Goal: Information Seeking & Learning: Learn about a topic

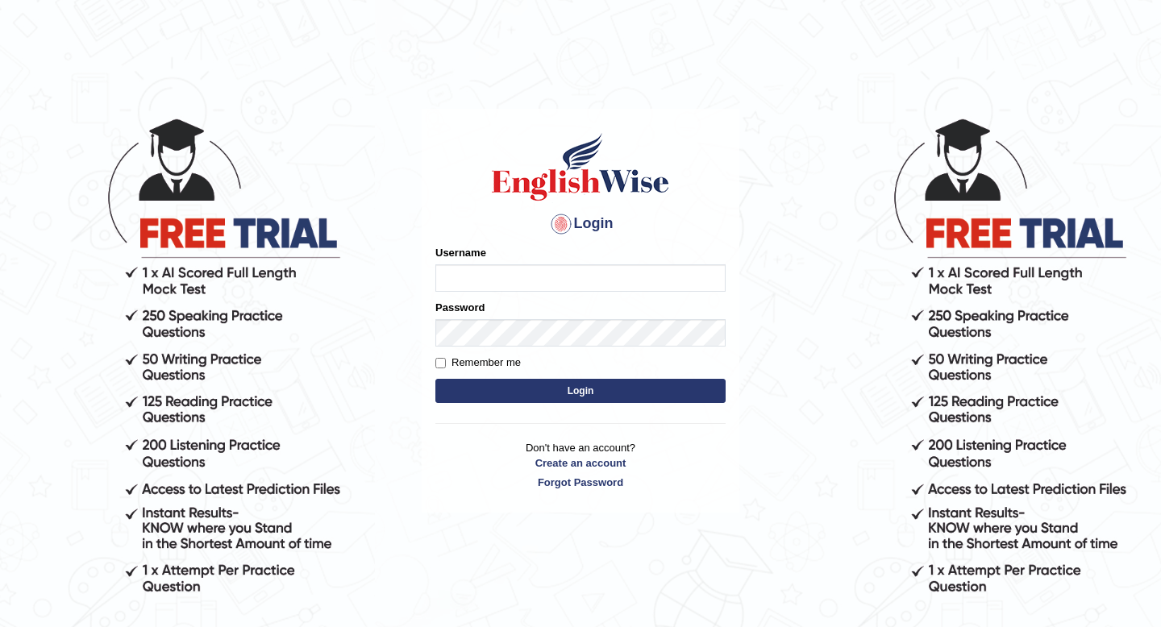
type input "Jazz2315"
click at [538, 391] on button "Login" at bounding box center [580, 391] width 290 height 24
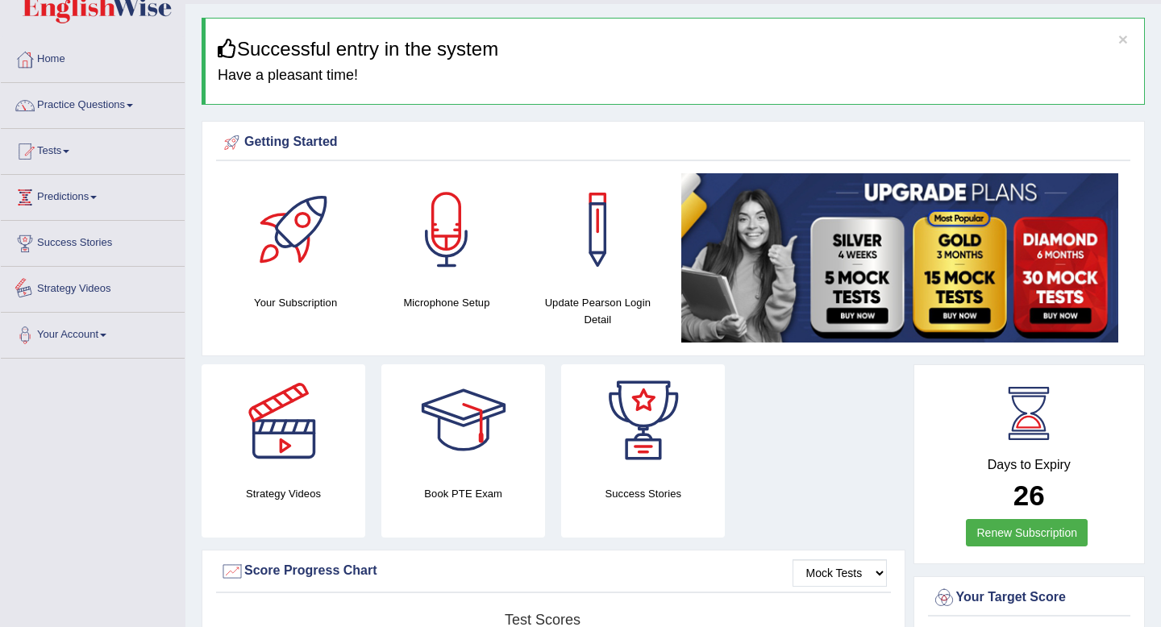
scroll to position [35, 0]
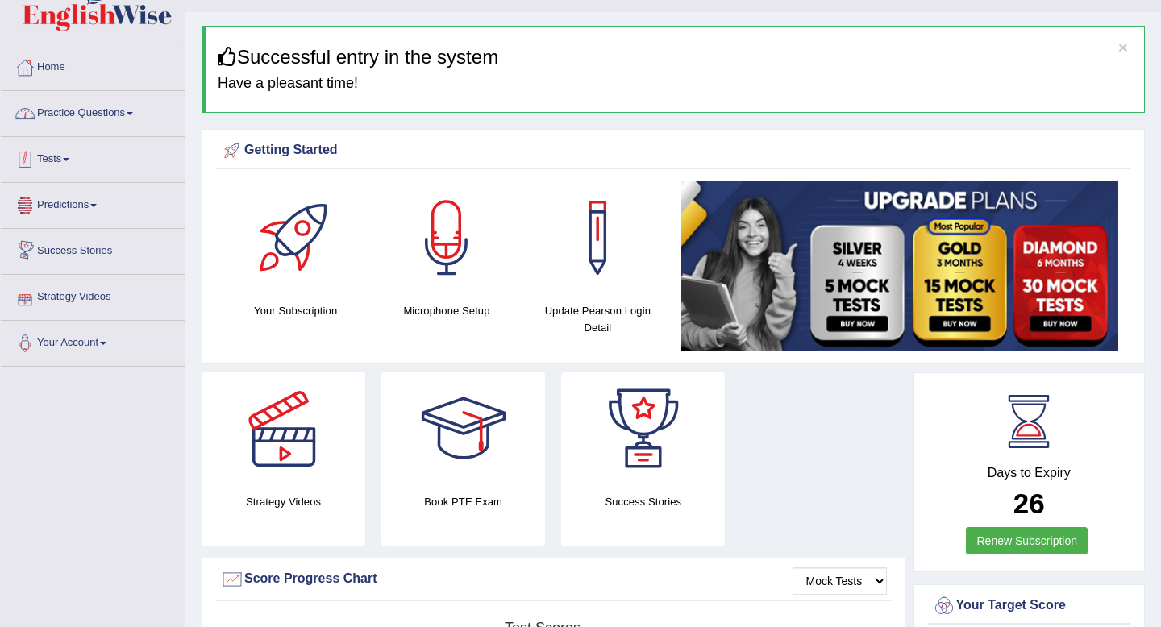
click at [110, 110] on link "Practice Questions" at bounding box center [93, 111] width 184 height 40
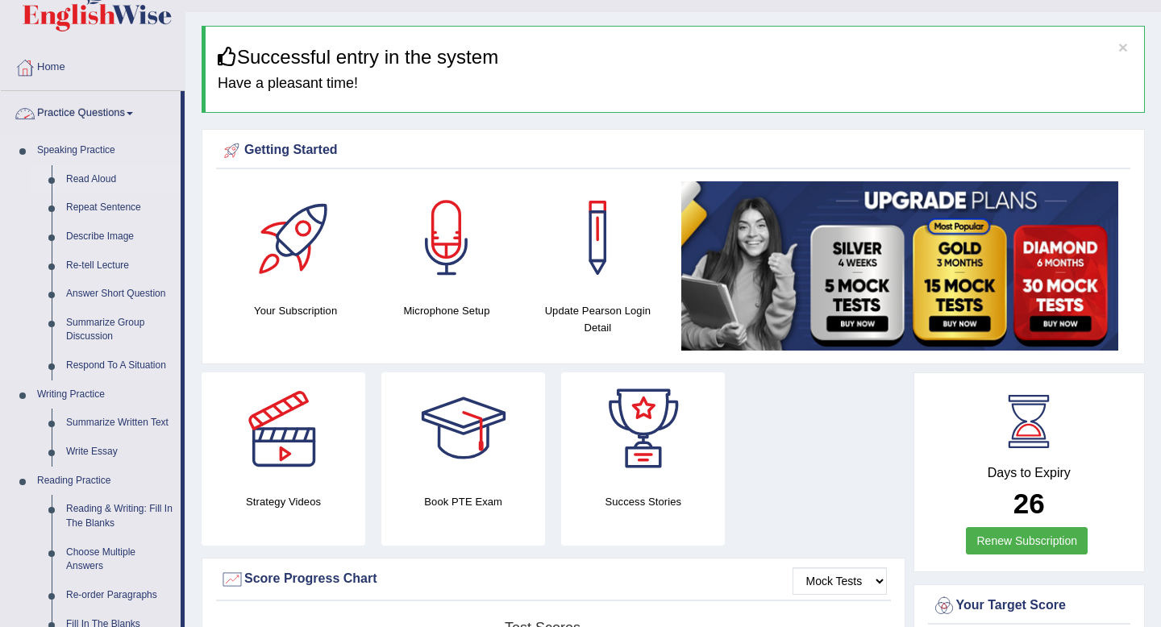
click at [84, 183] on link "Read Aloud" at bounding box center [120, 179] width 122 height 29
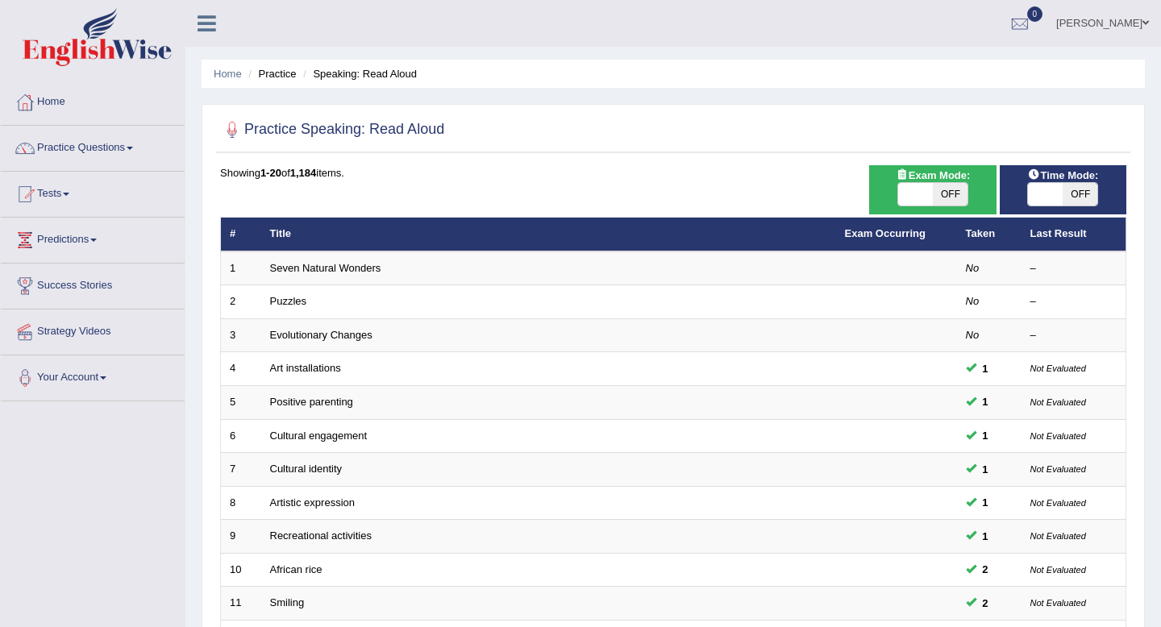
click at [1062, 206] on div "ON OFF" at bounding box center [1062, 194] width 71 height 24
click at [1079, 194] on span "OFF" at bounding box center [1079, 194] width 35 height 23
checkbox input "true"
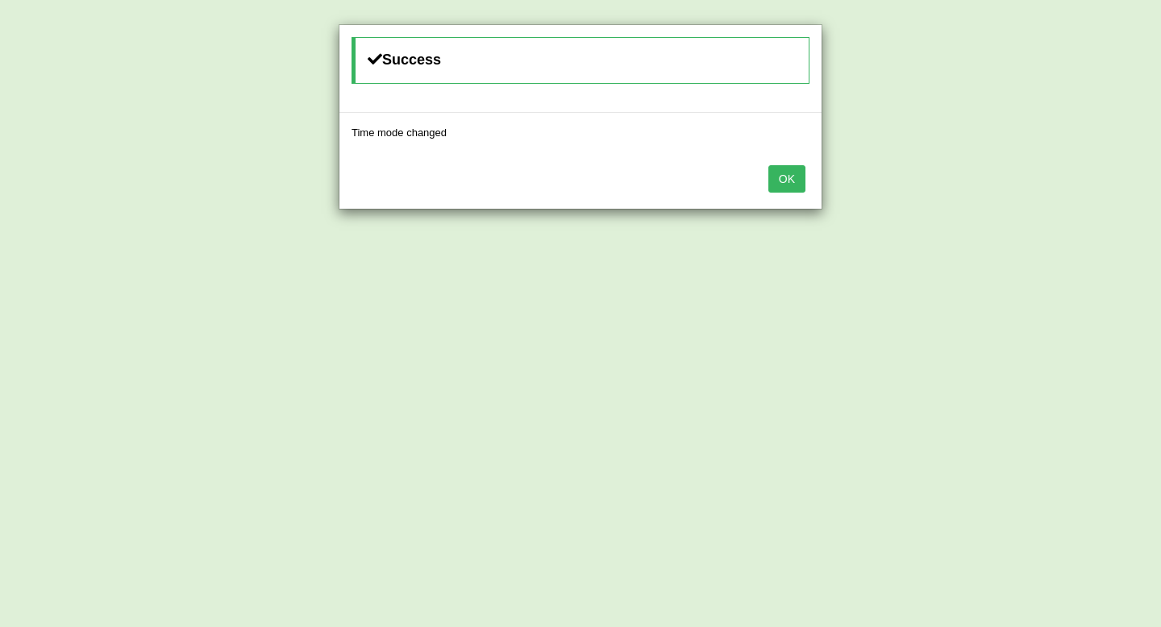
click at [794, 173] on button "OK" at bounding box center [786, 178] width 37 height 27
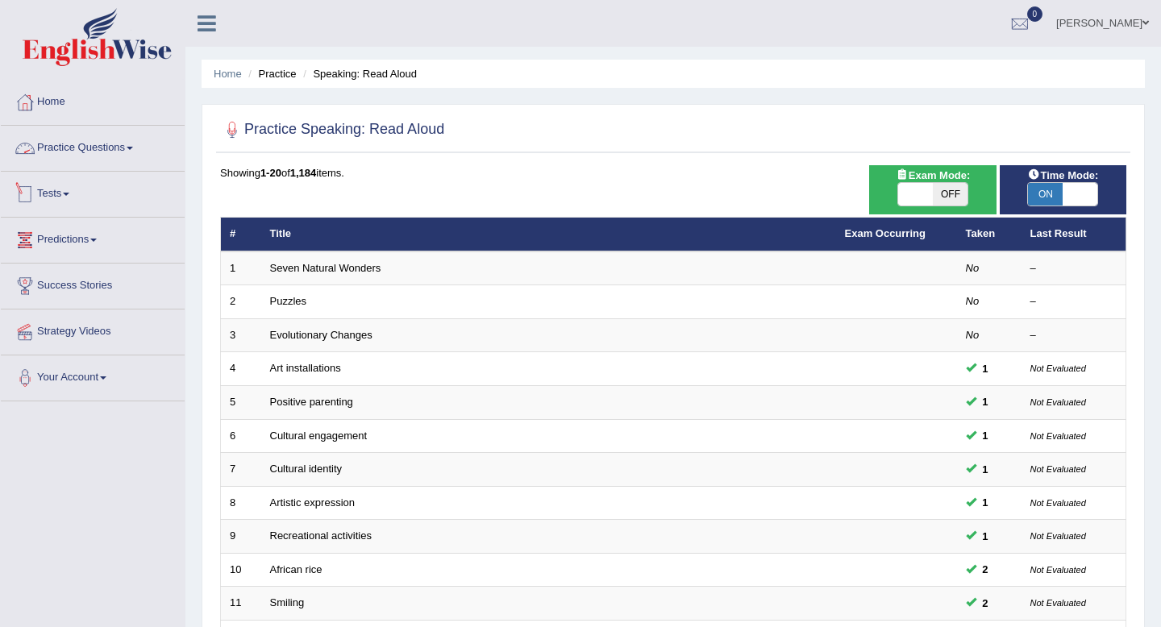
click at [61, 183] on link "Tests" at bounding box center [93, 192] width 184 height 40
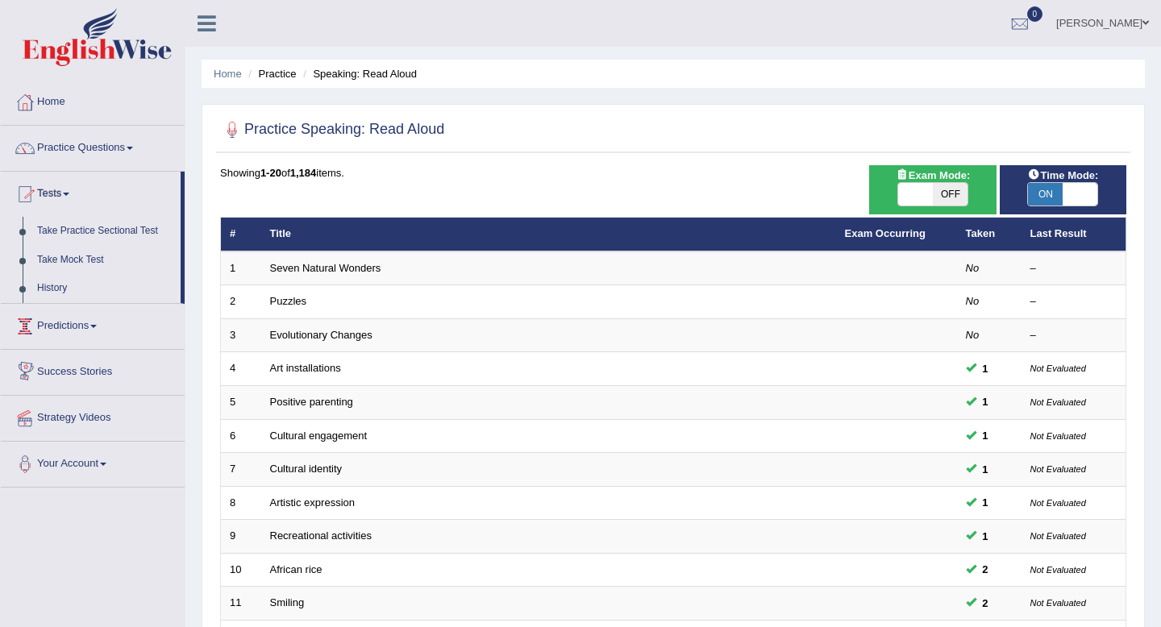
scroll to position [27, 0]
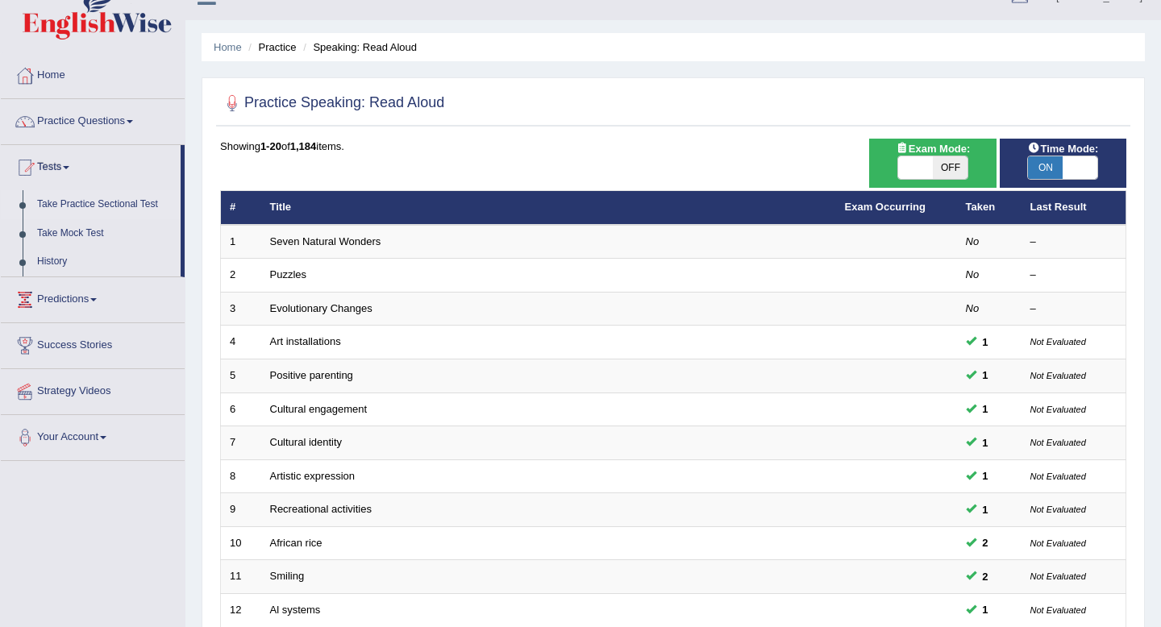
click at [98, 206] on link "Take Practice Sectional Test" at bounding box center [105, 204] width 151 height 29
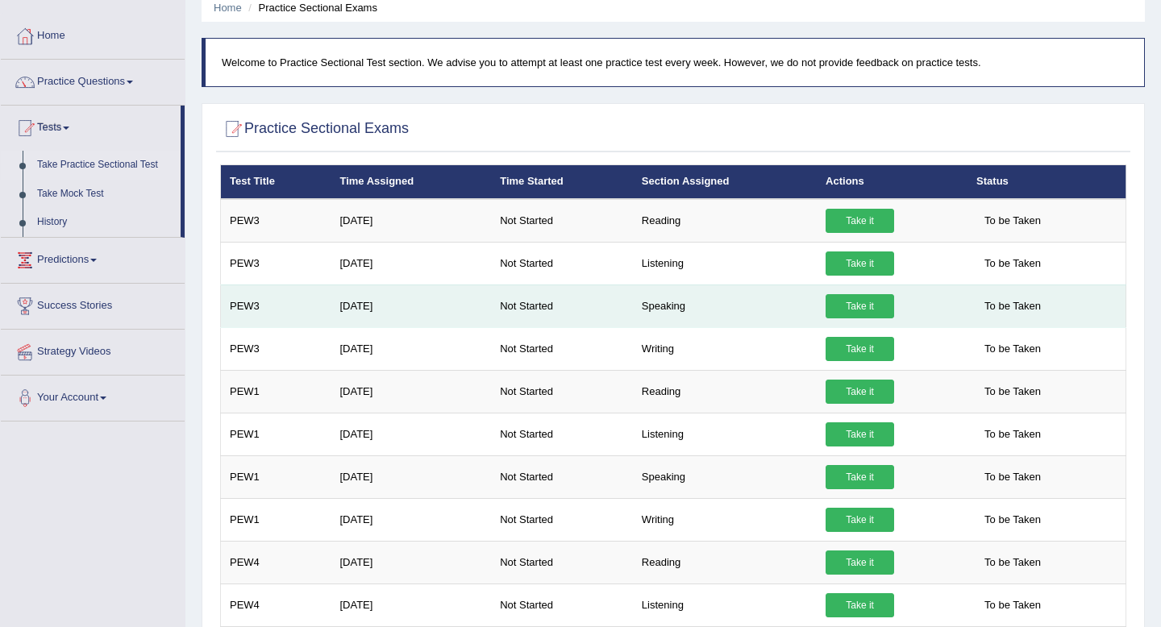
scroll to position [97, 0]
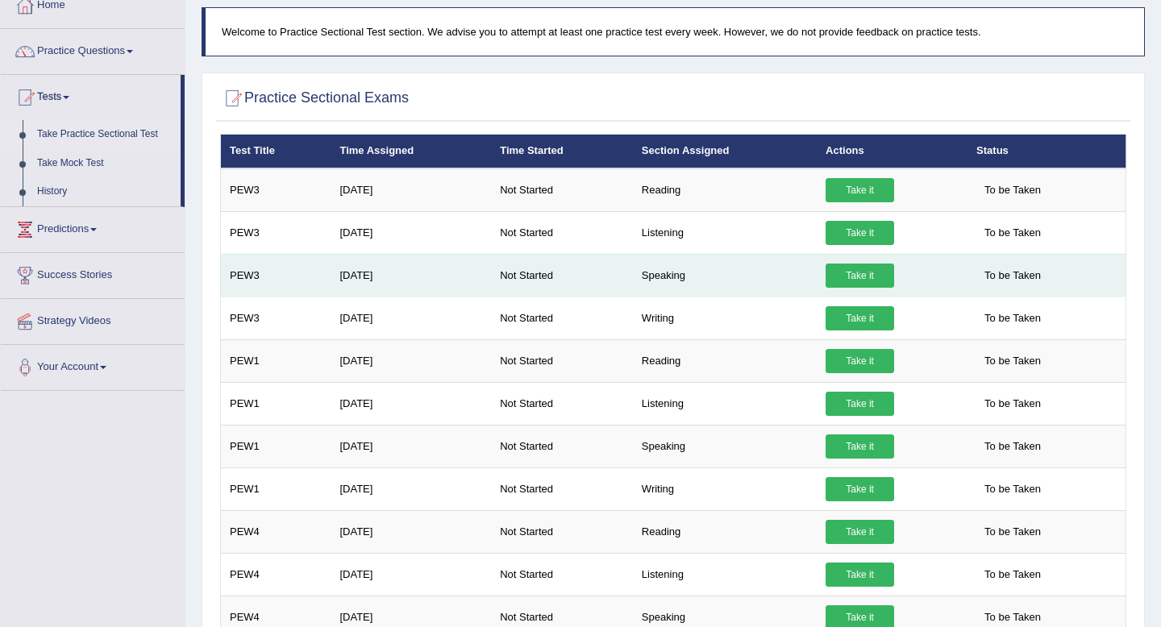
click at [860, 278] on link "Take it" at bounding box center [859, 276] width 69 height 24
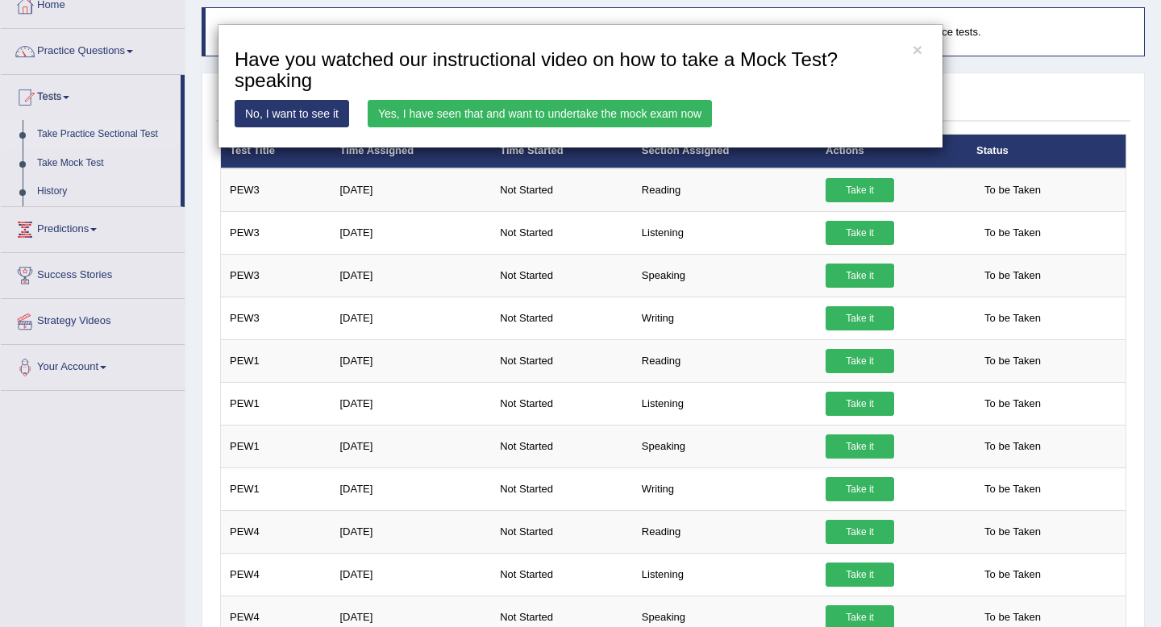
click at [451, 121] on link "Yes, I have seen that and want to undertake the mock exam now" at bounding box center [540, 113] width 344 height 27
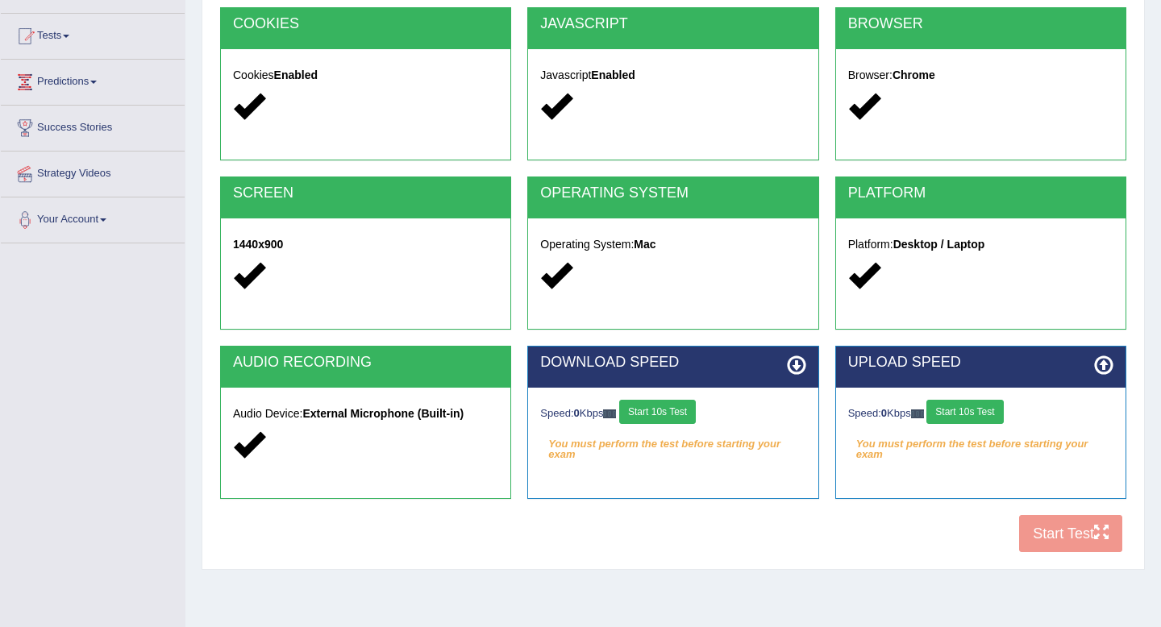
scroll to position [219, 0]
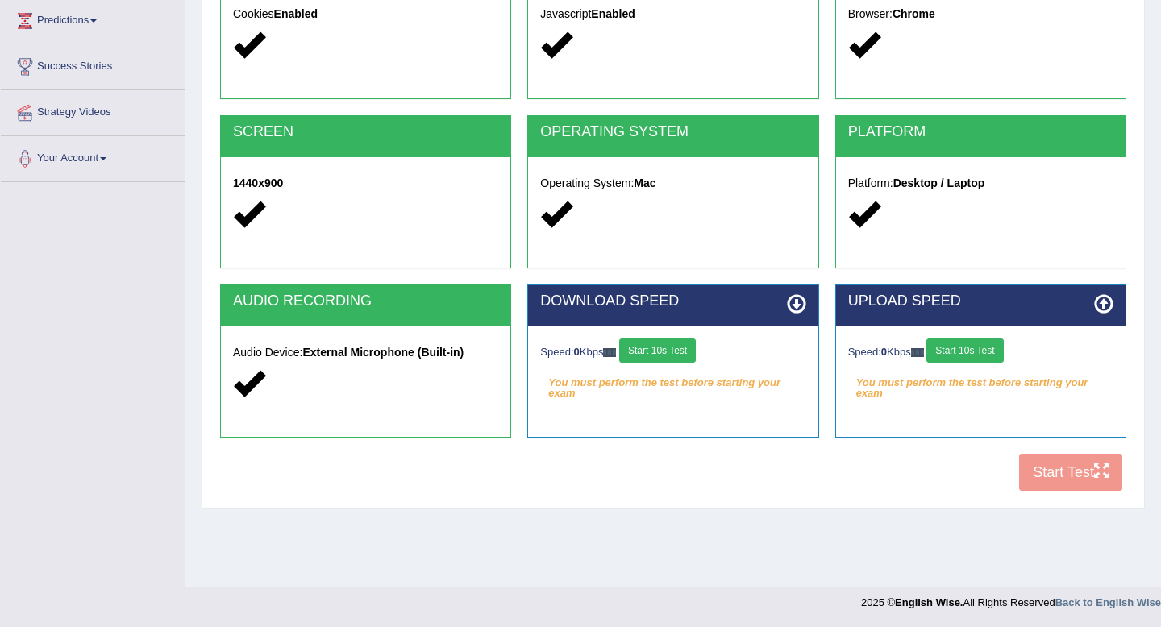
click at [670, 355] on button "Start 10s Test" at bounding box center [657, 351] width 77 height 24
click at [985, 347] on button "Start 10s Test" at bounding box center [964, 351] width 77 height 24
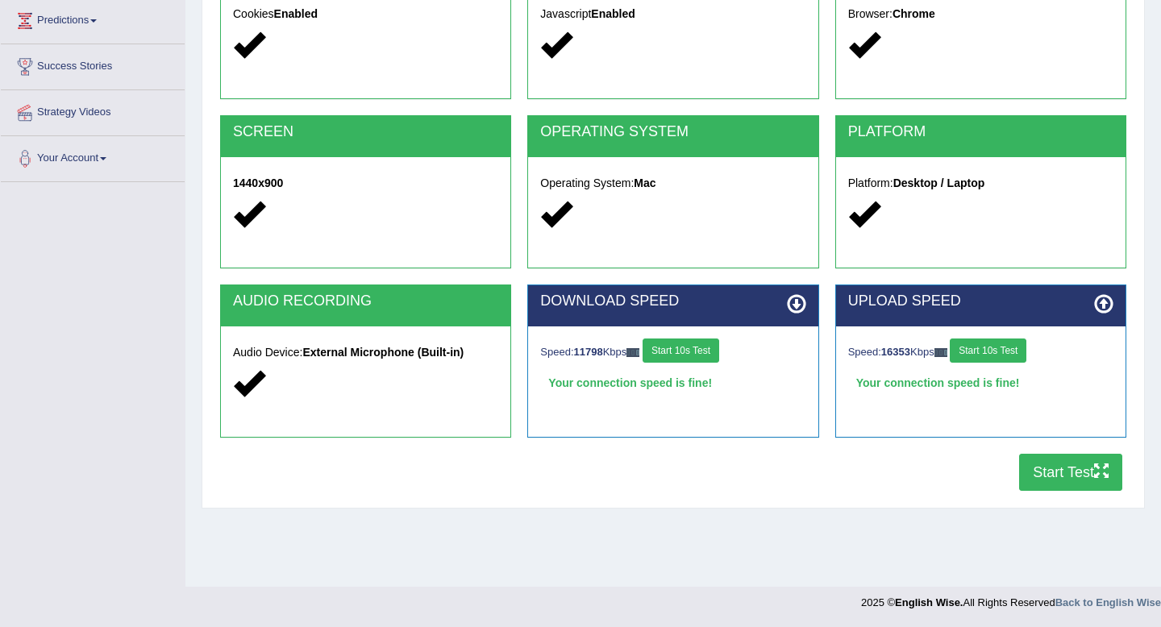
click at [1058, 472] on button "Start Test" at bounding box center [1070, 472] width 103 height 37
